Goal: Information Seeking & Learning: Learn about a topic

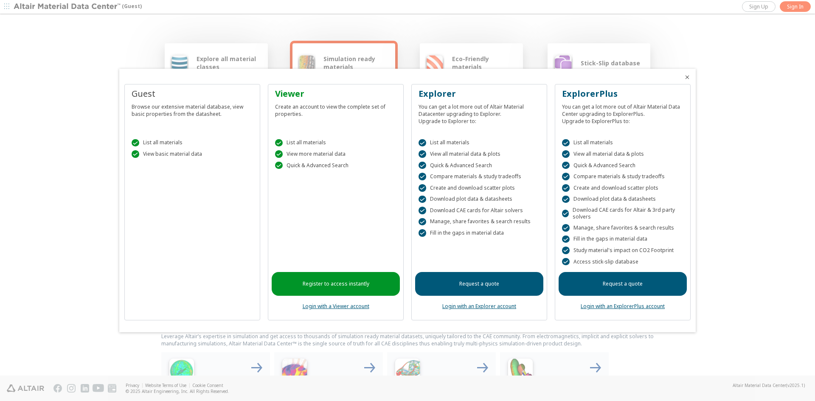
click at [469, 285] on link "Request a quote" at bounding box center [479, 284] width 128 height 24
click at [355, 306] on link "Login with a Viewer account" at bounding box center [336, 306] width 67 height 7
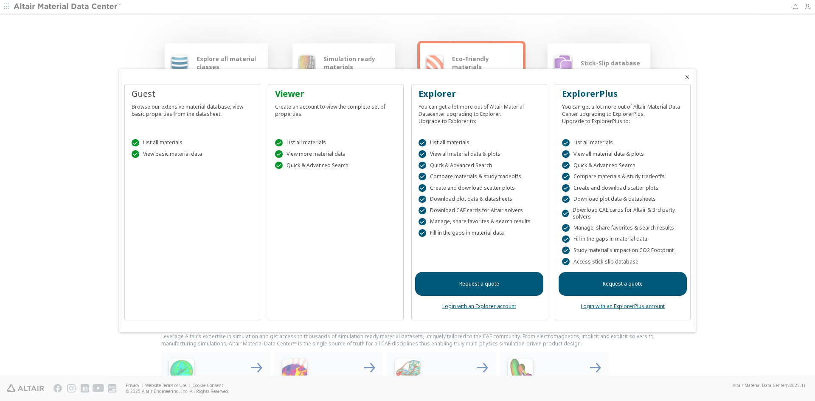
click at [300, 159] on div " List all materials  View more material data  Quick & Advanced Search" at bounding box center [336, 153] width 128 height 48
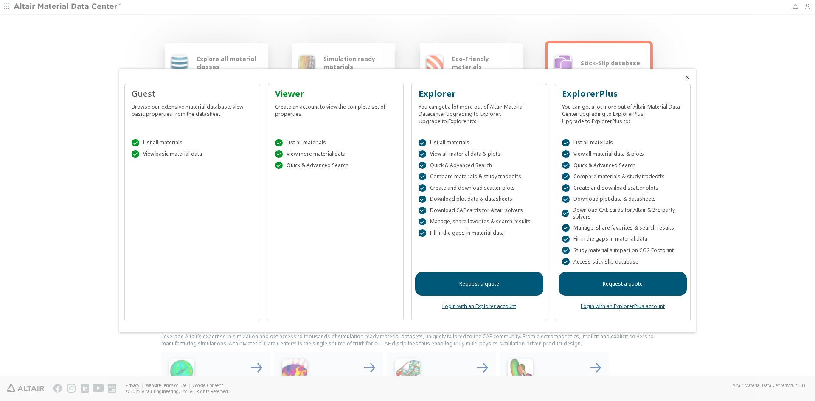
click at [354, 214] on div "Viewer Create an account to view the complete set of properties.  List all mat…" at bounding box center [336, 202] width 136 height 237
click at [339, 258] on div "Viewer Create an account to view the complete set of properties.  List all mat…" at bounding box center [336, 202] width 136 height 237
click at [691, 79] on span "Close" at bounding box center [687, 77] width 10 height 7
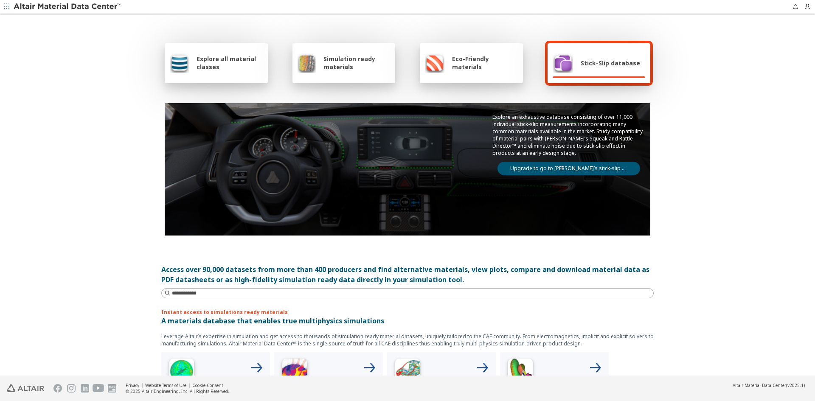
click at [229, 69] on span "Explore all material classes" at bounding box center [230, 63] width 66 height 16
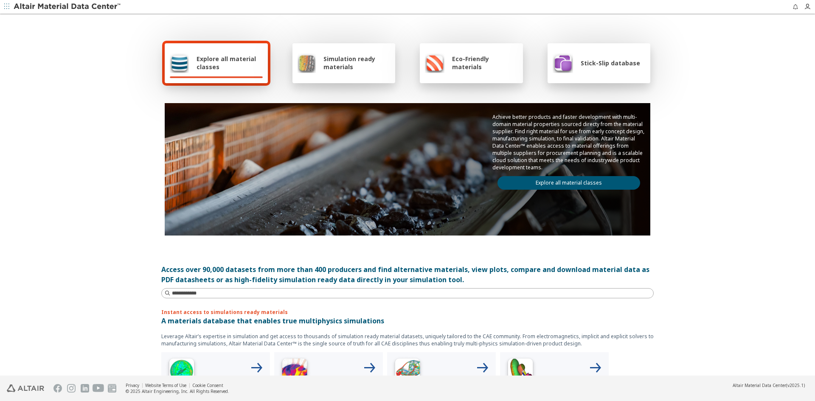
scroll to position [212, 0]
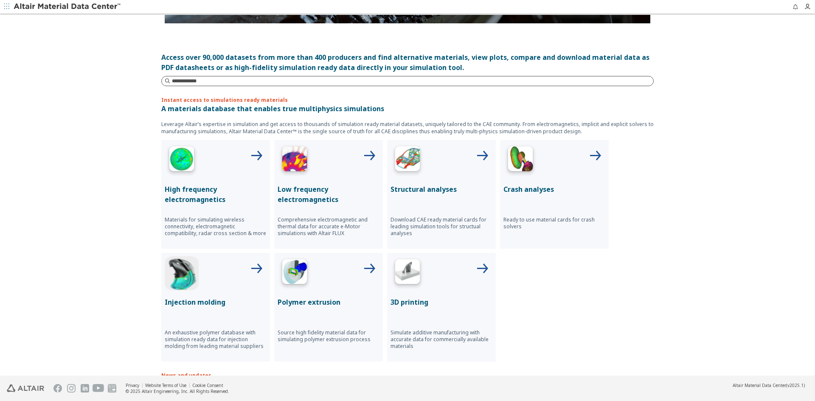
click at [251, 83] on input at bounding box center [412, 81] width 481 height 8
type input "***"
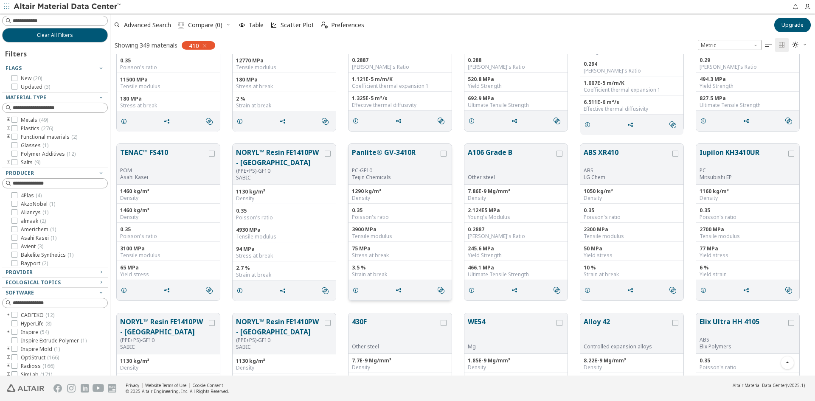
scroll to position [679, 0]
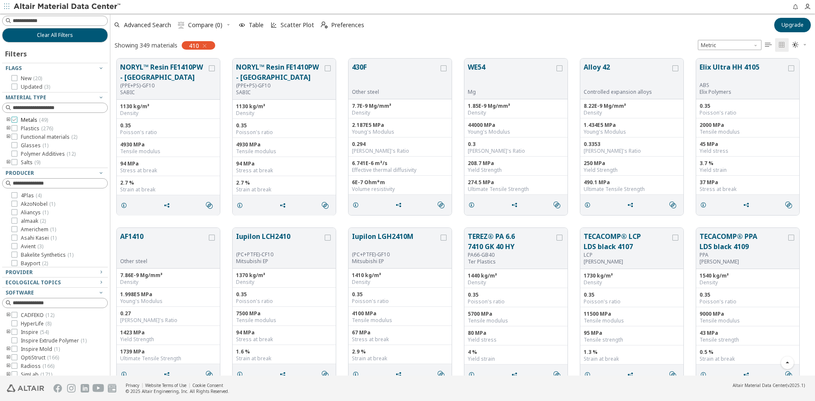
click at [31, 121] on span "Metals ( 49 )" at bounding box center [34, 120] width 27 height 7
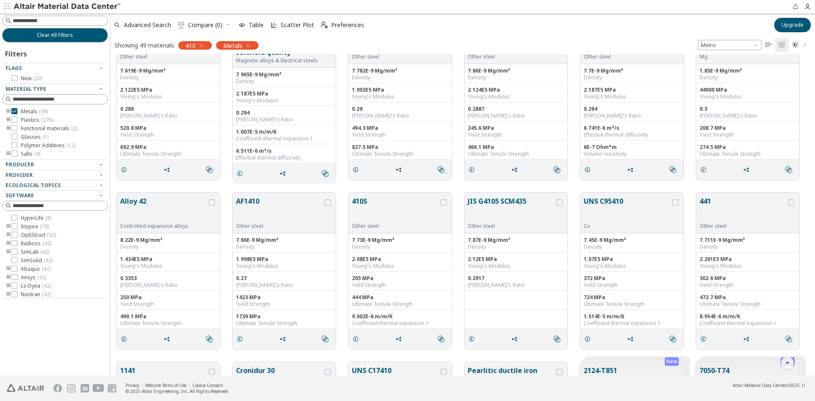
scroll to position [212, 0]
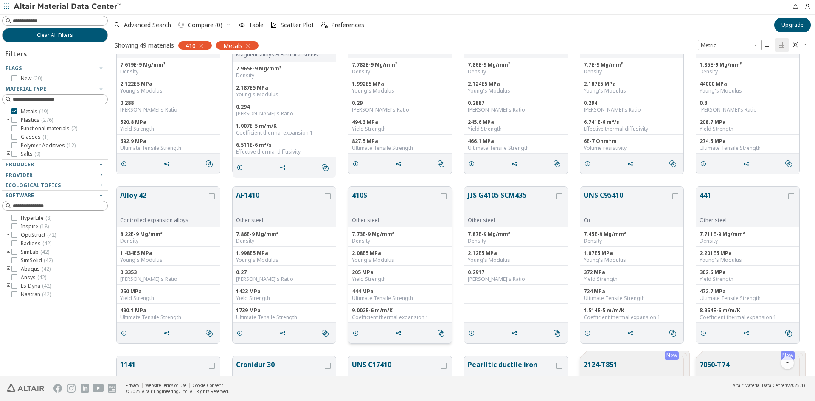
click at [365, 194] on button "410S" at bounding box center [395, 203] width 87 height 27
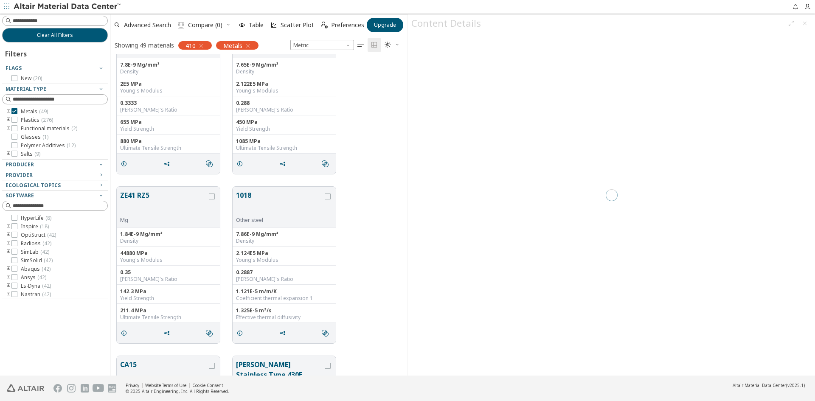
scroll to position [315, 291]
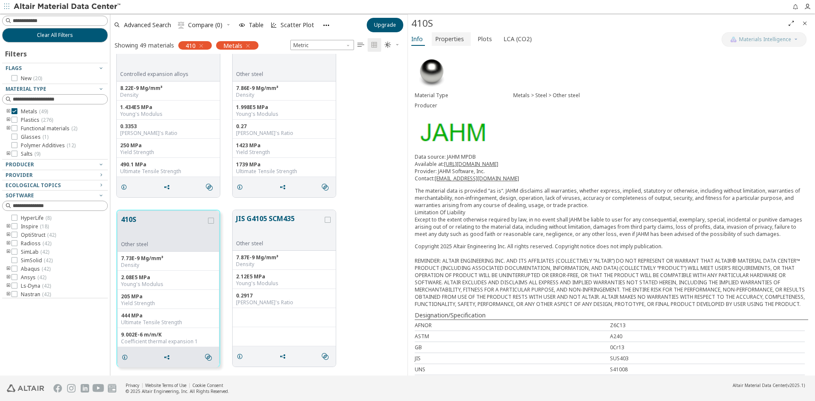
click at [451, 43] on span "Properties" at bounding box center [449, 39] width 29 height 14
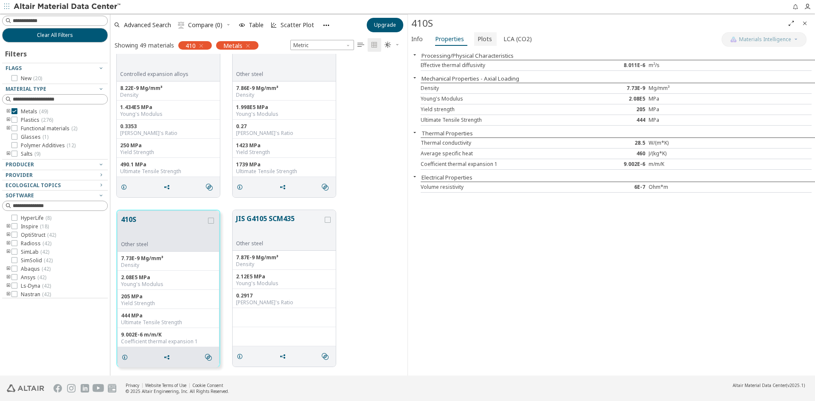
click at [480, 39] on span "Plots" at bounding box center [485, 39] width 14 height 14
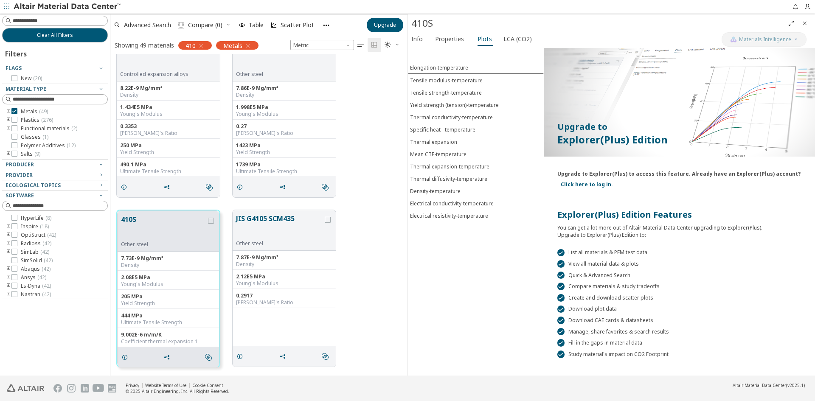
scroll to position [20, 0]
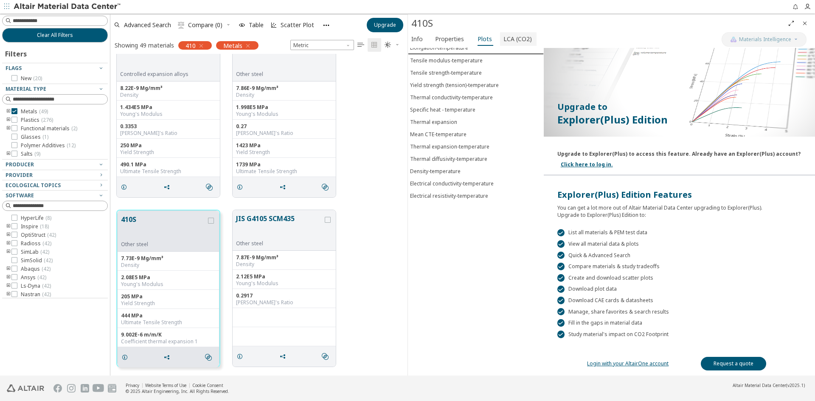
click at [517, 42] on span "LCA (CO2)" at bounding box center [517, 39] width 28 height 14
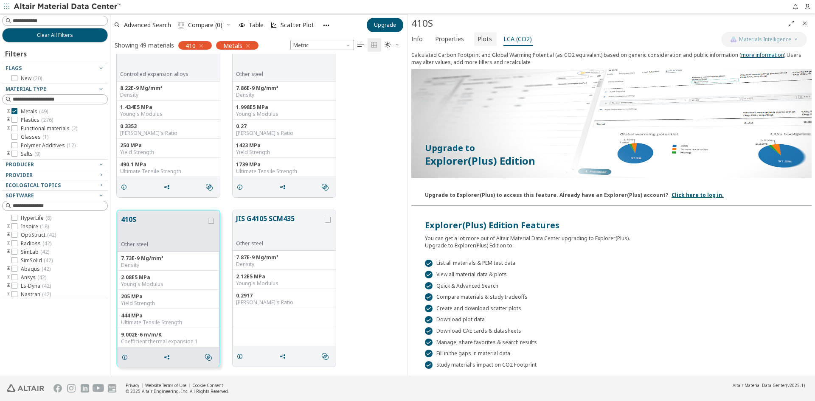
click at [484, 38] on span "Plots" at bounding box center [485, 39] width 14 height 14
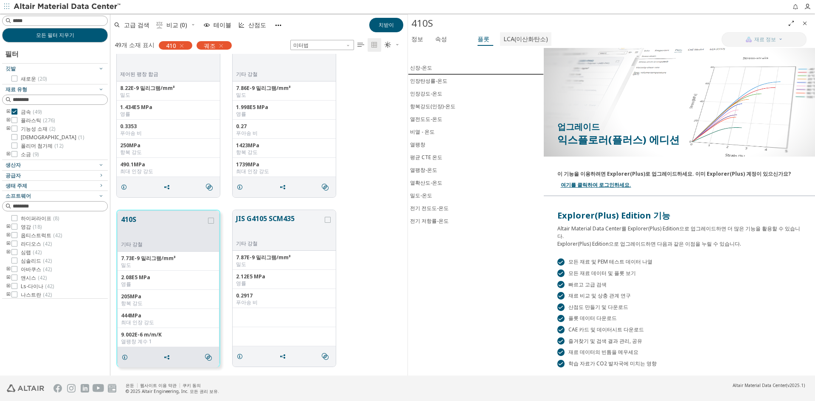
click at [525, 45] on button "LCA(이산화탄소)" at bounding box center [525, 39] width 51 height 14
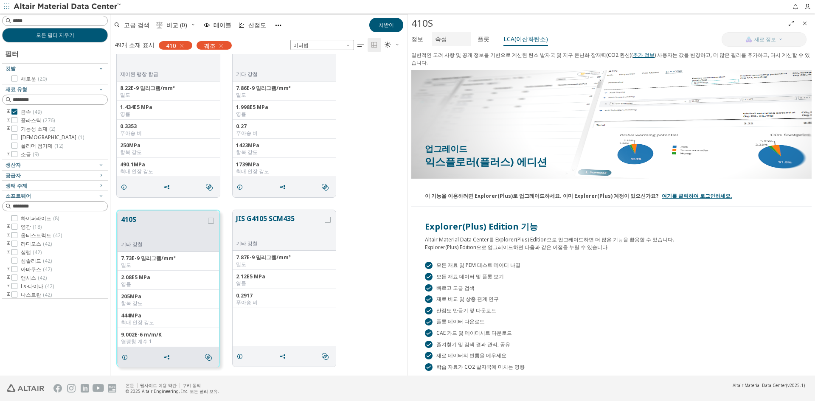
click at [440, 42] on font "속성" at bounding box center [441, 39] width 12 height 8
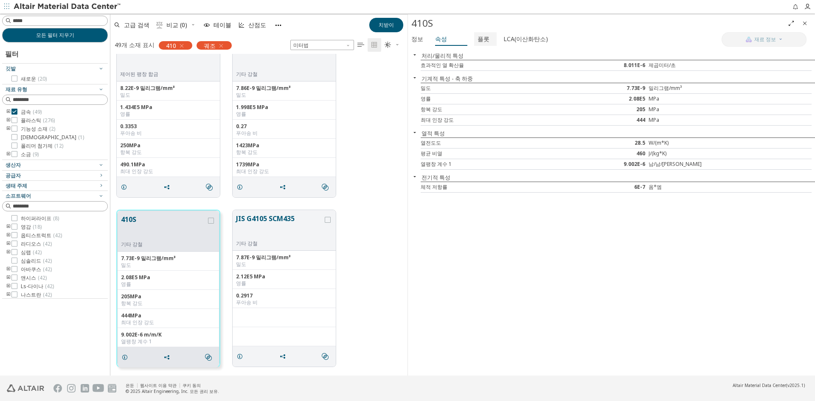
click at [478, 35] on font "플롯" at bounding box center [484, 39] width 12 height 8
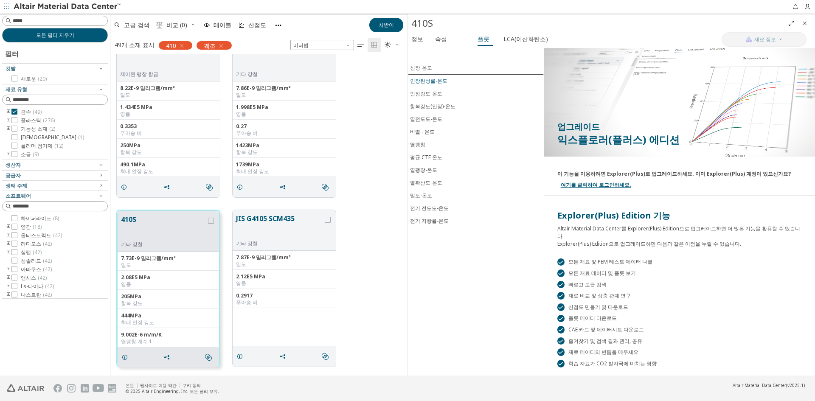
click at [445, 82] on span "인장탄성률-온도" at bounding box center [476, 81] width 132 height 8
click at [442, 90] on span "인장강도-온도" at bounding box center [476, 94] width 132 height 8
click at [439, 101] on button "항복강도(인장)-온도" at bounding box center [476, 106] width 136 height 13
click at [442, 120] on span "열전도도-온도" at bounding box center [476, 119] width 132 height 8
click at [441, 134] on span "비열 - 온도" at bounding box center [476, 132] width 132 height 8
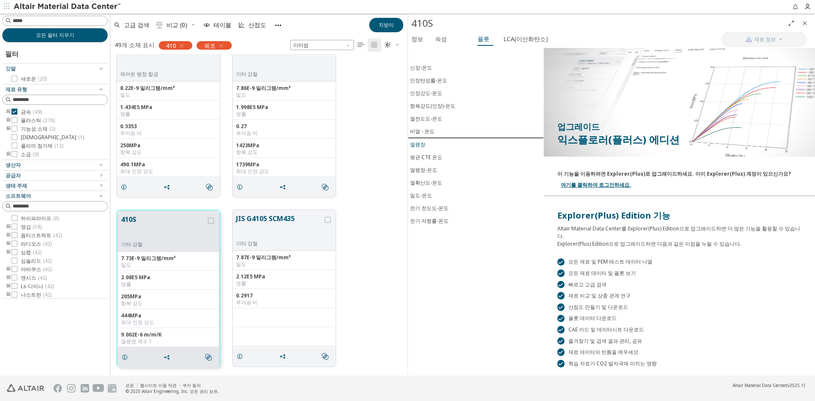
click at [433, 148] on span "열팽창" at bounding box center [476, 145] width 132 height 8
click at [433, 158] on font "평균 CTE 온도" at bounding box center [426, 157] width 32 height 7
click at [430, 177] on button "열확산도-온도" at bounding box center [476, 183] width 136 height 13
click at [433, 172] on font "열팽창-온도" at bounding box center [423, 169] width 27 height 7
click at [433, 200] on button "밀도-온도" at bounding box center [476, 195] width 136 height 13
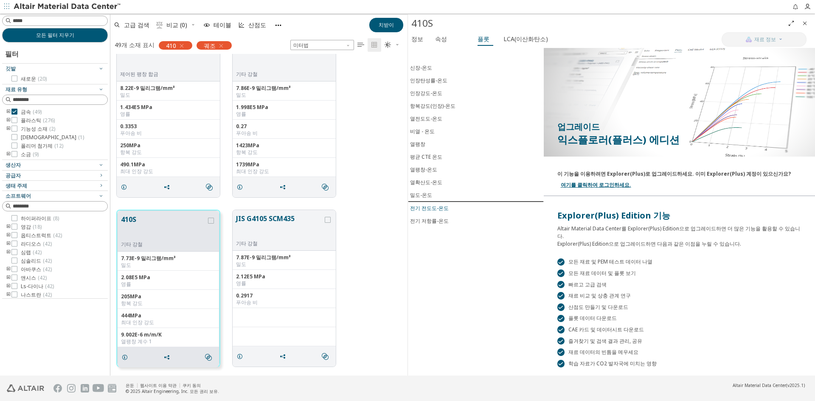
click at [435, 211] on font "전기 전도도-온도" at bounding box center [429, 208] width 39 height 7
click at [435, 220] on font "전기 저항률-온도" at bounding box center [429, 220] width 39 height 7
click at [526, 41] on font "LCA(이산화탄소)" at bounding box center [525, 39] width 45 height 8
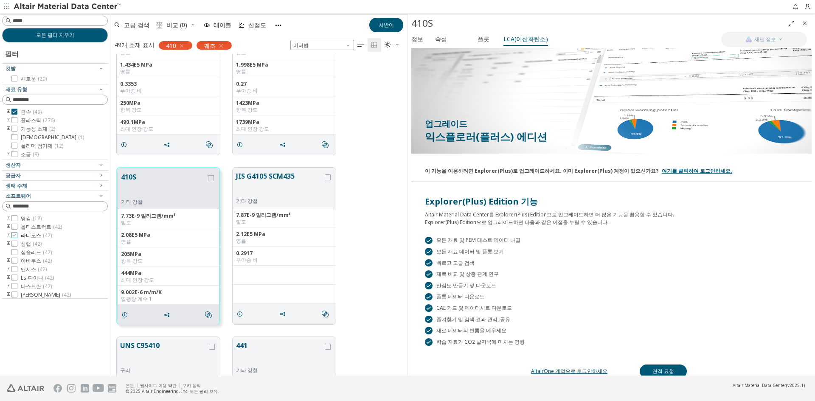
scroll to position [10, 0]
click at [29, 267] on font "앤시스" at bounding box center [28, 267] width 15 height 7
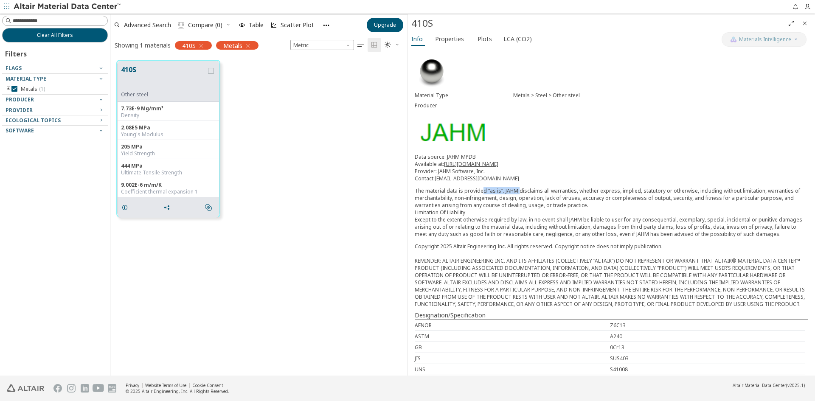
drag, startPoint x: 480, startPoint y: 189, endPoint x: 517, endPoint y: 192, distance: 37.5
click at [517, 192] on p "The material data is provided “as is“. JAHM disclaims all warranties, whether e…" at bounding box center [611, 212] width 393 height 51
click at [523, 194] on p "The material data is provided “as is“. JAHM disclaims all warranties, whether e…" at bounding box center [611, 212] width 393 height 51
click at [565, 96] on div "Metals > Steel > Other steel" at bounding box center [660, 95] width 295 height 7
click at [447, 39] on span "Properties" at bounding box center [449, 39] width 29 height 14
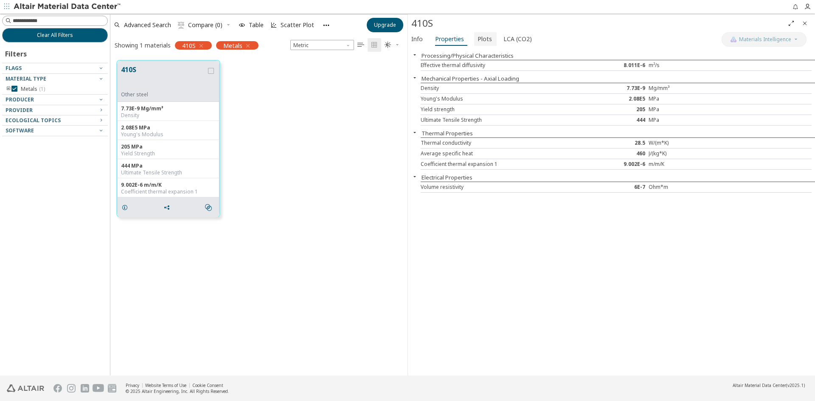
click at [485, 42] on span "Plots" at bounding box center [485, 39] width 14 height 14
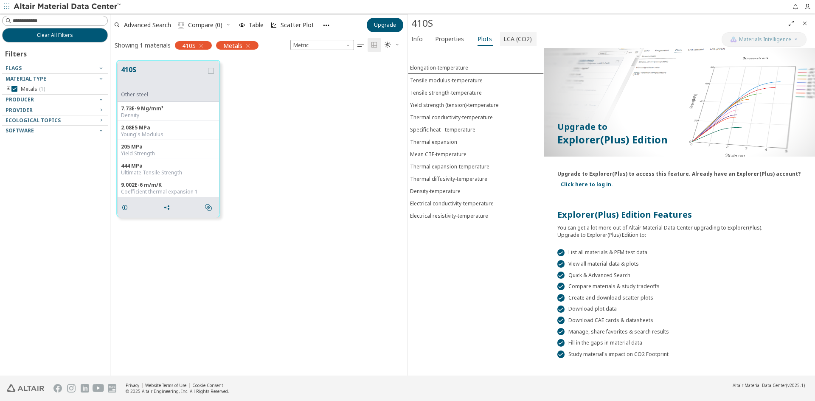
click at [505, 37] on span "LCA (CO2)" at bounding box center [517, 39] width 28 height 14
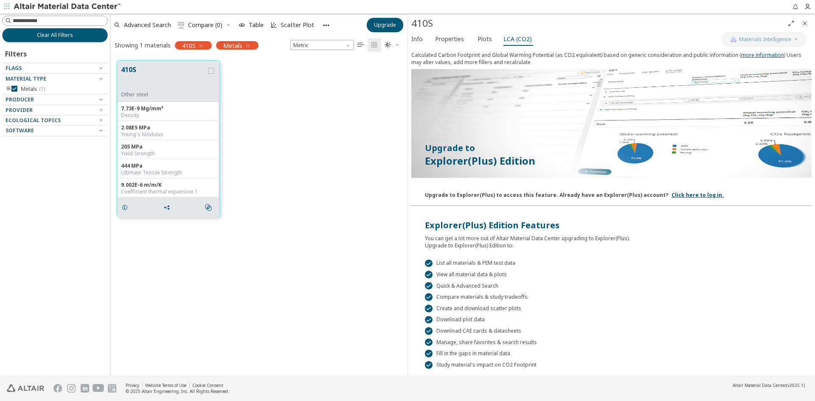
click at [102, 15] on div "Clear All Filters Filters Flags Material Type Metals ( 1 ) Producer Provider JA…" at bounding box center [55, 195] width 110 height 362
click at [94, 20] on input at bounding box center [56, 20] width 104 height 9
type input "*********"
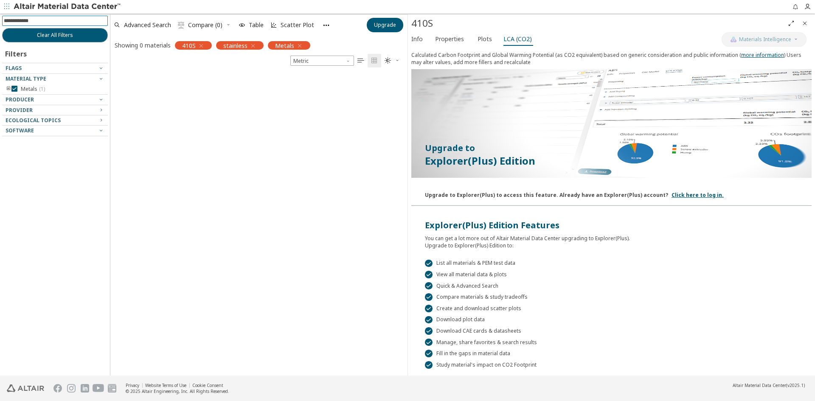
click at [152, 48] on div "Showing 0 materials" at bounding box center [143, 45] width 56 height 8
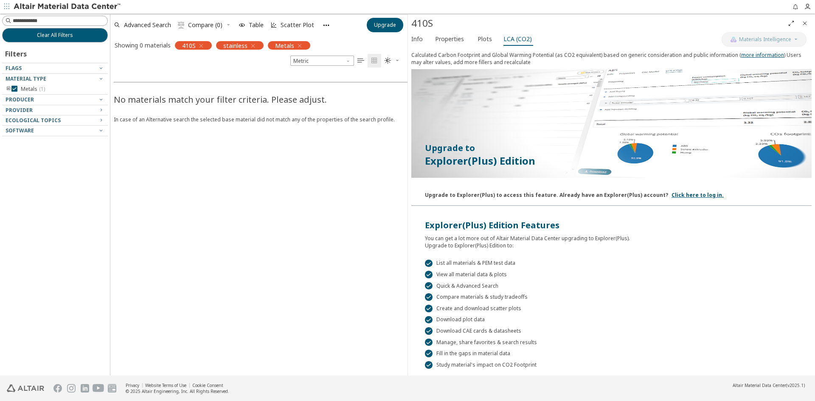
click at [200, 47] on icon "button" at bounding box center [201, 45] width 7 height 7
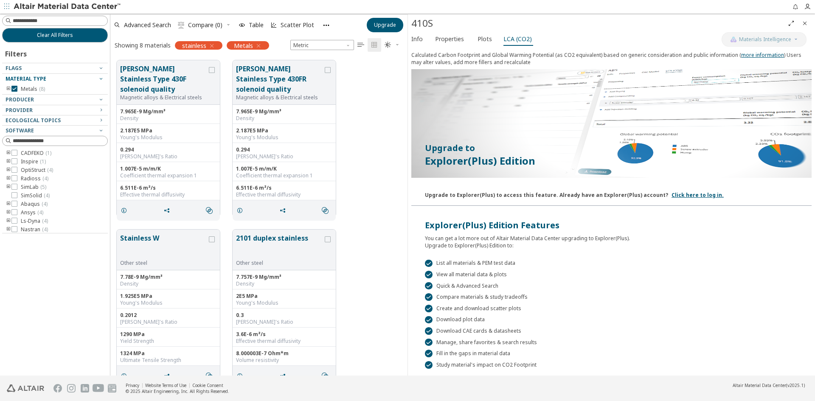
scroll to position [315, 291]
click at [177, 70] on button "[PERSON_NAME] Stainless Type 430F solenoid quality" at bounding box center [163, 79] width 87 height 31
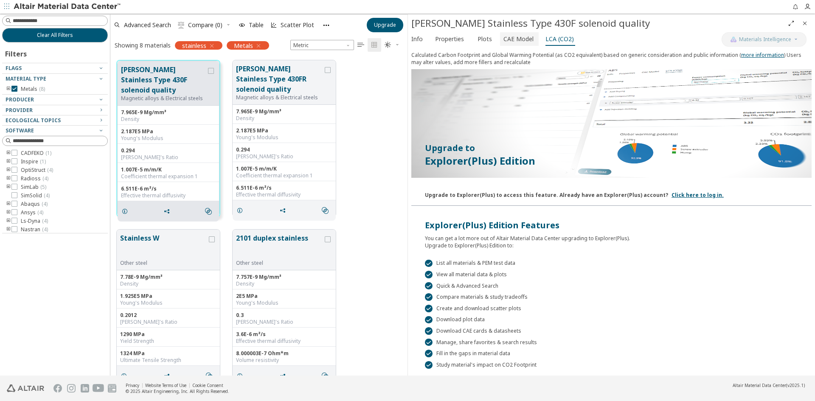
click at [505, 38] on span "CAE Model" at bounding box center [518, 39] width 30 height 14
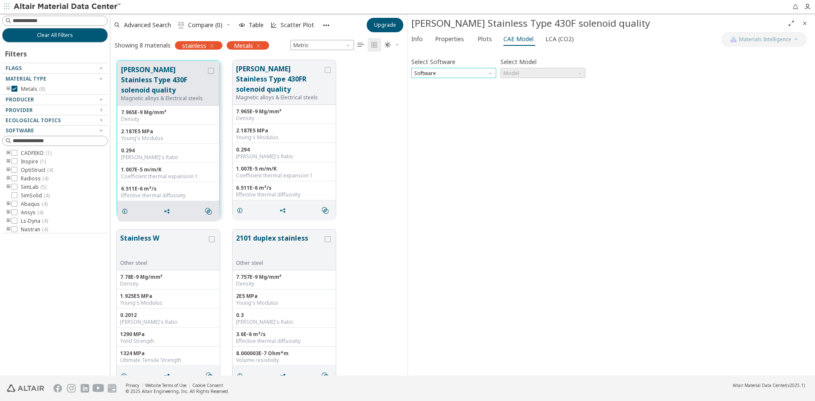
click at [481, 72] on span "Software" at bounding box center [453, 73] width 85 height 10
click at [469, 103] on span "SimLab" at bounding box center [454, 104] width 78 height 6
click at [509, 70] on span "Model" at bounding box center [542, 73] width 85 height 10
click at [514, 85] on span "Elastic" at bounding box center [511, 83] width 15 height 7
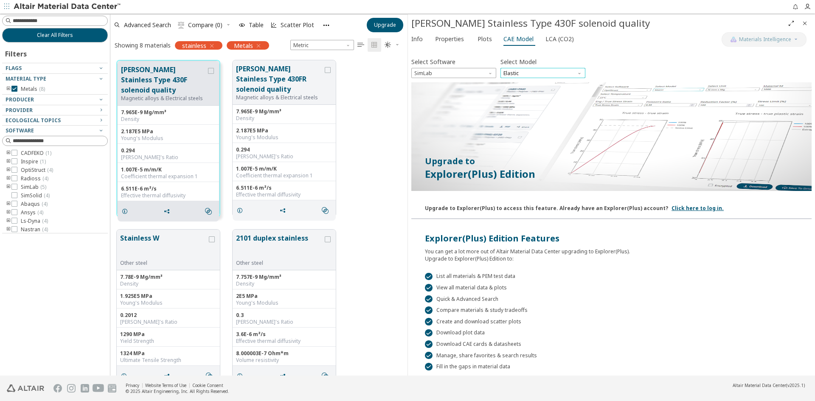
click at [515, 68] on span "Elastic" at bounding box center [542, 73] width 85 height 10
click at [489, 72] on span "Software" at bounding box center [491, 71] width 7 height 7
click at [469, 71] on span "SimLab" at bounding box center [453, 73] width 85 height 10
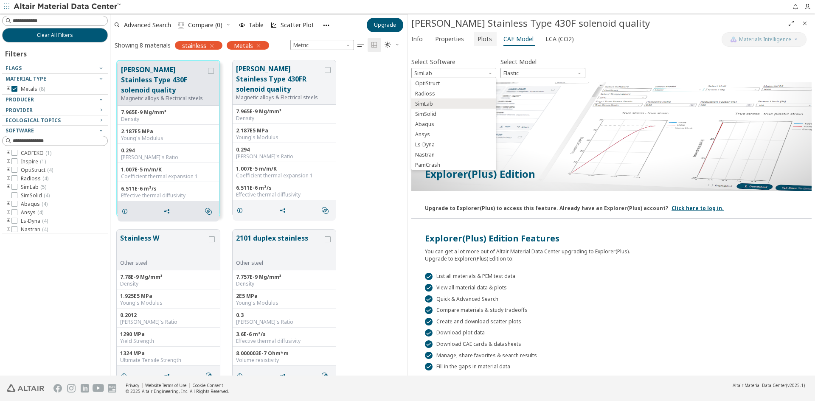
click at [478, 38] on span "Plots" at bounding box center [485, 39] width 14 height 14
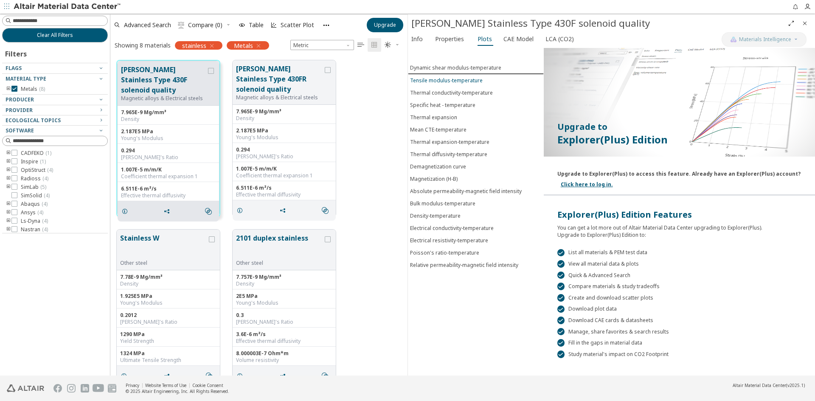
click at [466, 83] on div "Tensile modulus-temperature" at bounding box center [446, 80] width 73 height 7
click at [466, 95] on div "Thermal conductivity-temperature" at bounding box center [451, 92] width 83 height 7
click at [461, 111] on button "Thermal expansion" at bounding box center [476, 117] width 136 height 12
click at [451, 39] on span "Properties" at bounding box center [449, 39] width 29 height 14
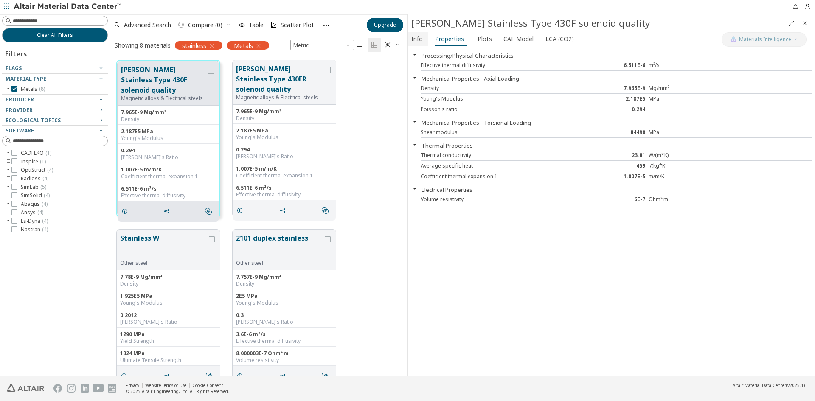
click at [423, 44] on span "Info" at bounding box center [418, 39] width 14 height 14
